Goal: Find specific page/section: Find specific page/section

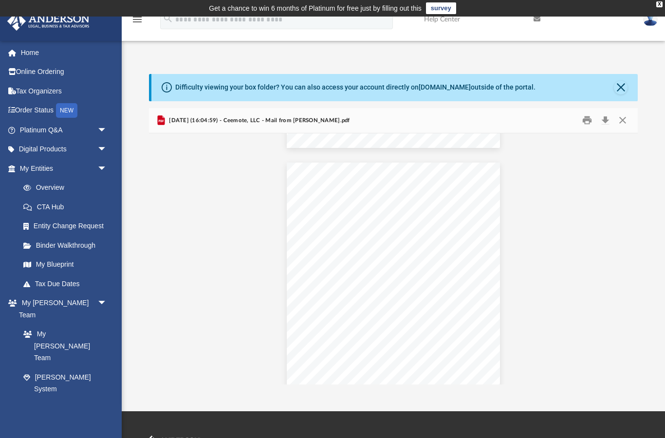
scroll to position [518, 0]
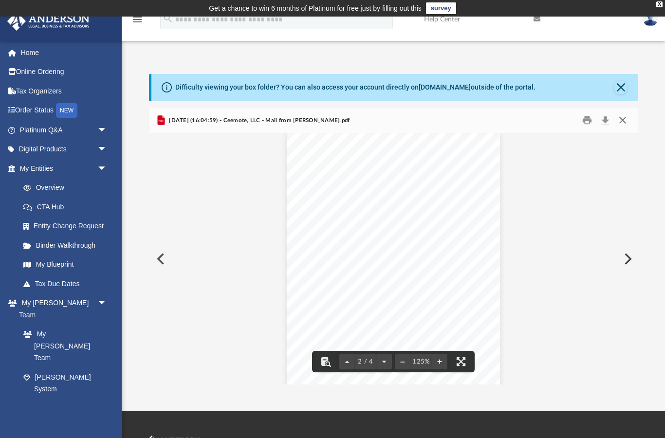
click at [624, 123] on button "Close" at bounding box center [623, 120] width 18 height 15
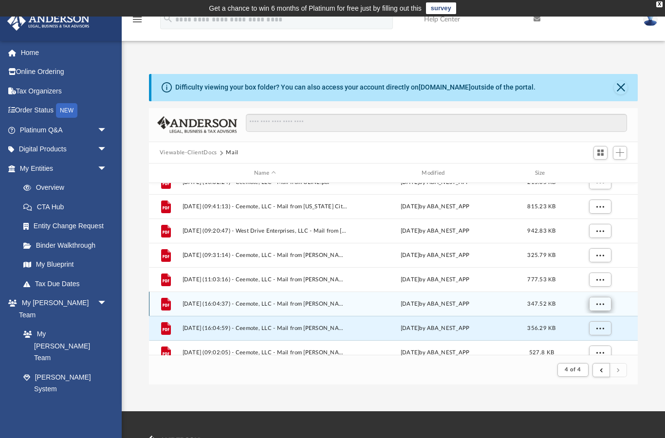
click at [601, 305] on span "More options" at bounding box center [600, 303] width 8 height 5
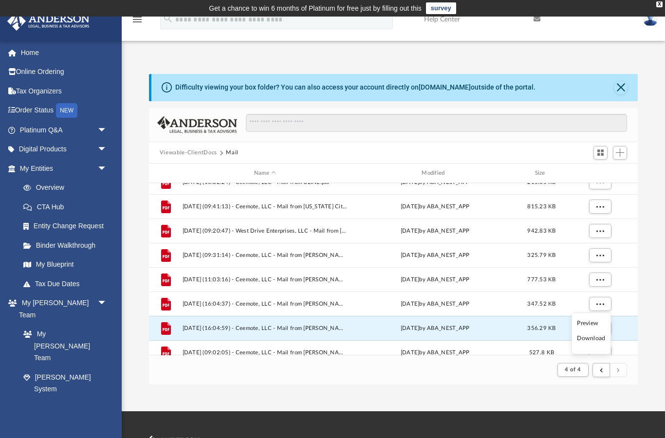
click at [595, 320] on li "Preview" at bounding box center [591, 323] width 28 height 10
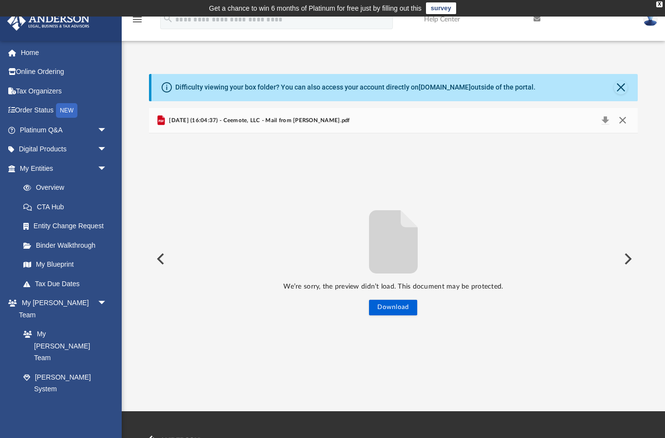
click at [622, 123] on button "Close" at bounding box center [623, 121] width 18 height 14
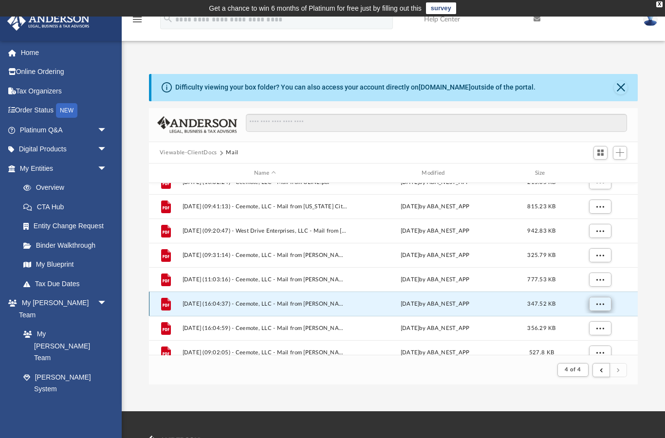
click at [600, 304] on span "More options" at bounding box center [600, 303] width 8 height 5
click at [594, 328] on li "Preview" at bounding box center [591, 323] width 28 height 10
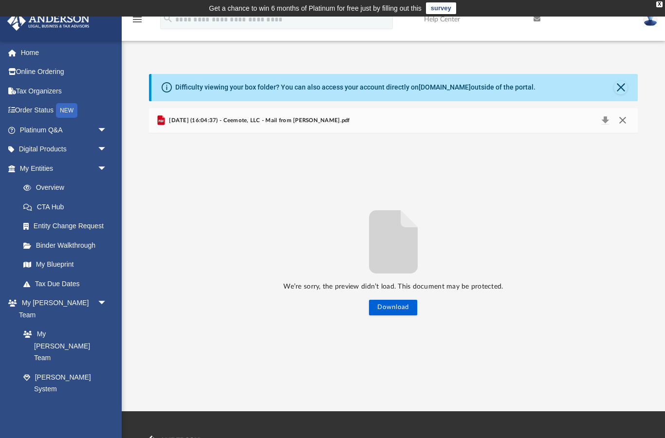
click at [629, 125] on button "Close" at bounding box center [623, 121] width 18 height 14
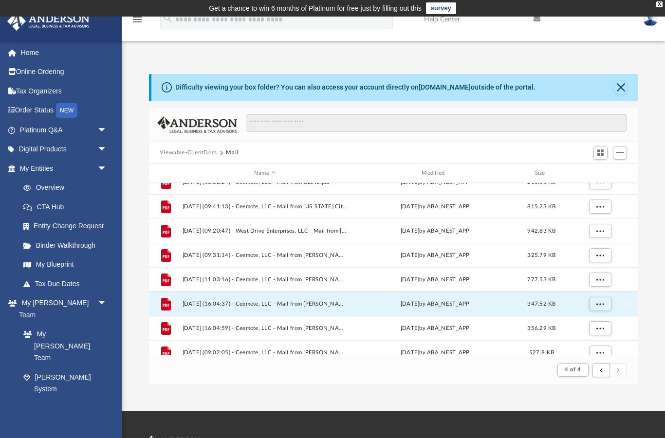
click at [203, 153] on button "Viewable-ClientDocs" at bounding box center [188, 153] width 57 height 9
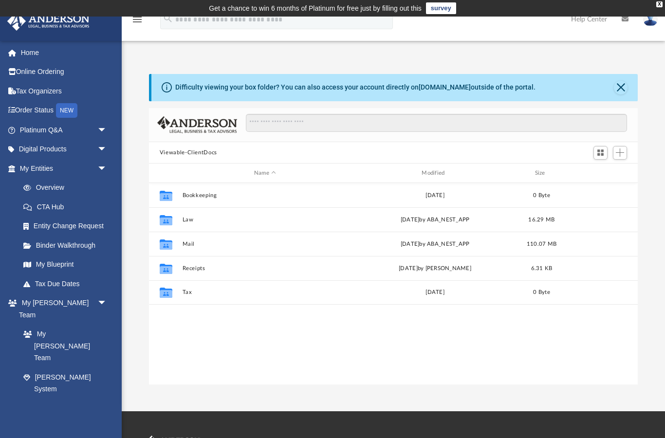
scroll to position [0, 0]
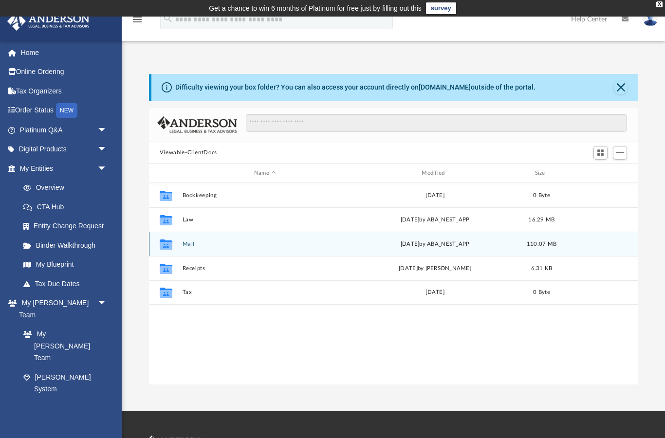
click at [187, 246] on button "Mail" at bounding box center [265, 244] width 166 height 6
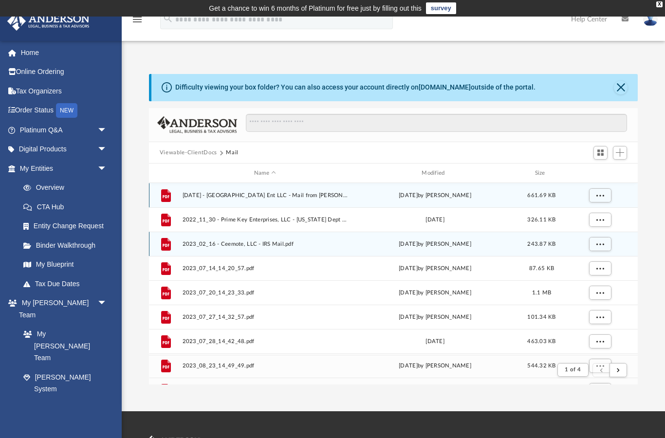
scroll to position [191, 489]
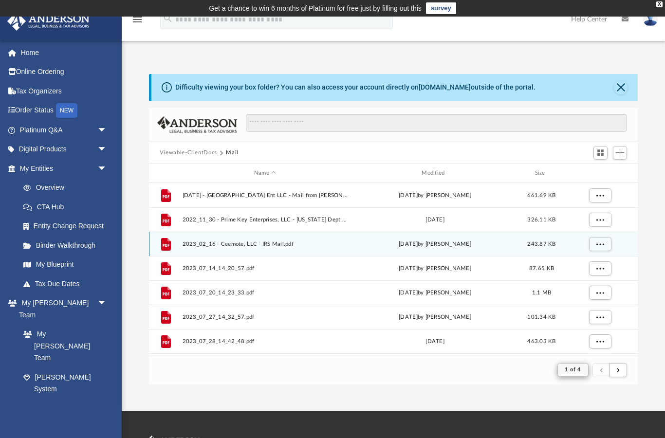
click at [581, 371] on span "1 of 4" at bounding box center [573, 369] width 16 height 5
click at [582, 349] on li "4" at bounding box center [581, 345] width 3 height 10
